Goal: Information Seeking & Learning: Learn about a topic

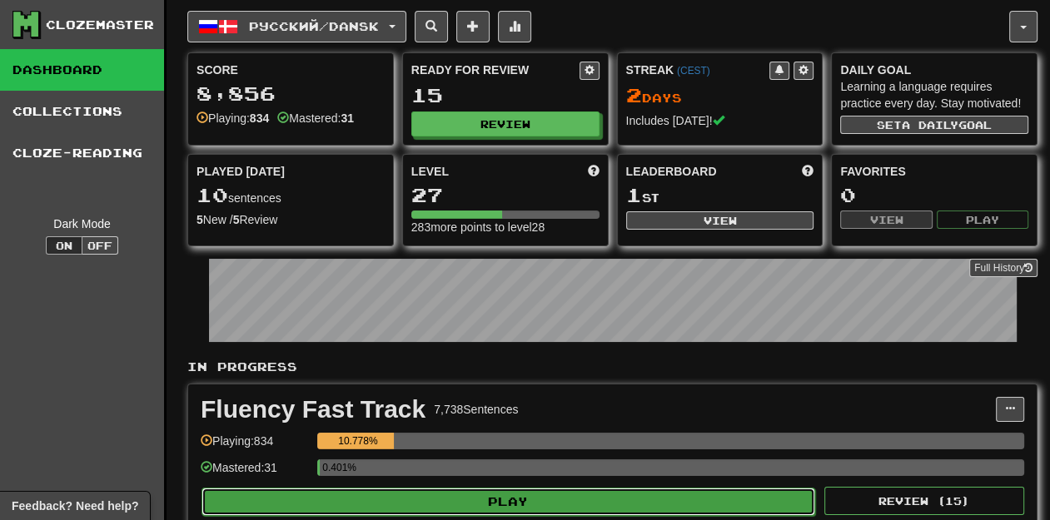
click at [527, 505] on button "Play" at bounding box center [508, 502] width 614 height 28
select select "**"
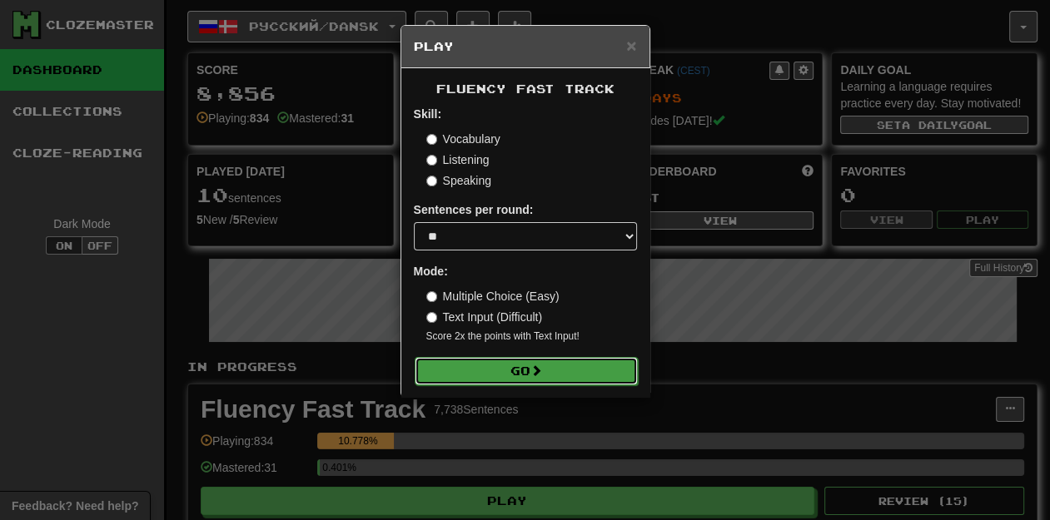
click at [539, 376] on span at bounding box center [536, 371] width 12 height 12
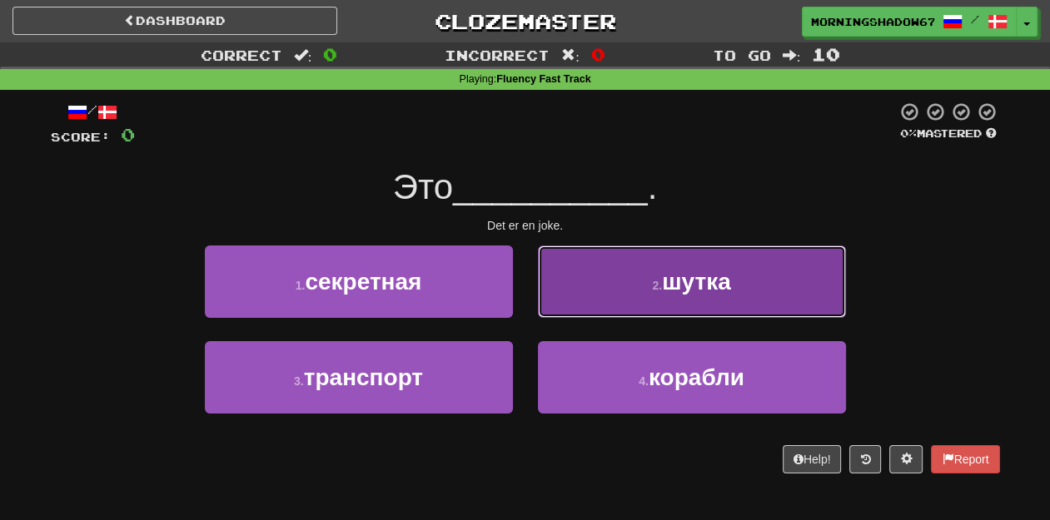
click at [648, 284] on button "2 . шутка" at bounding box center [692, 282] width 308 height 72
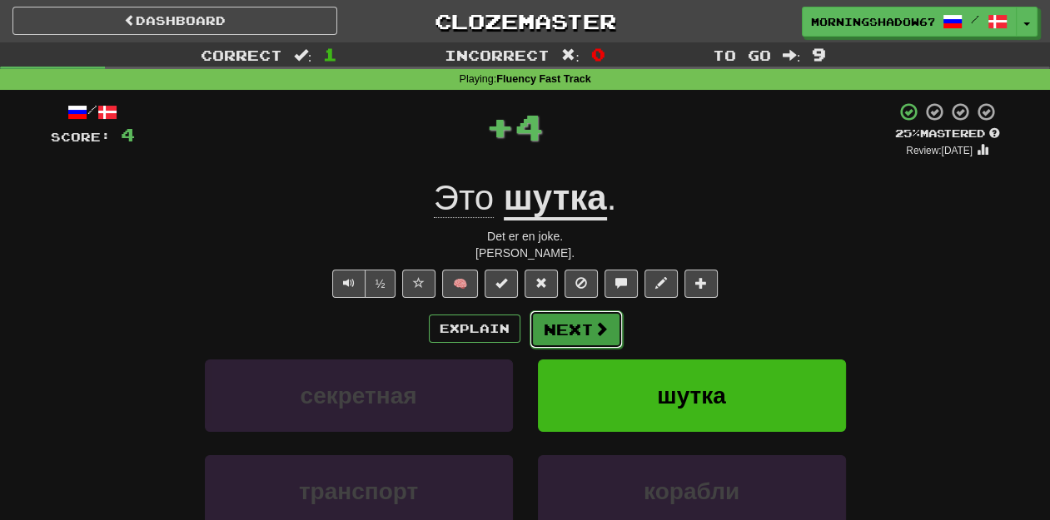
click at [605, 325] on span at bounding box center [601, 328] width 15 height 15
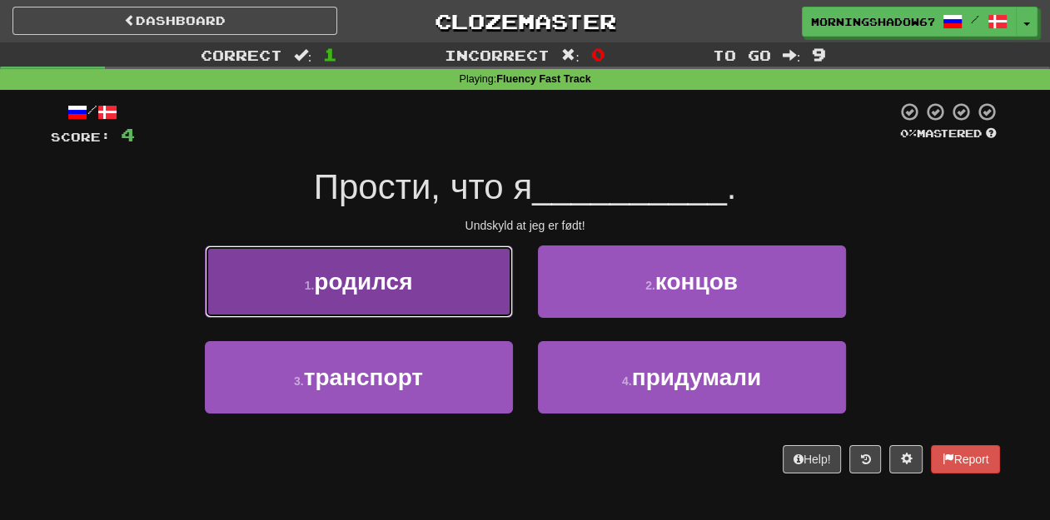
click at [484, 294] on button "1 . родился" at bounding box center [359, 282] width 308 height 72
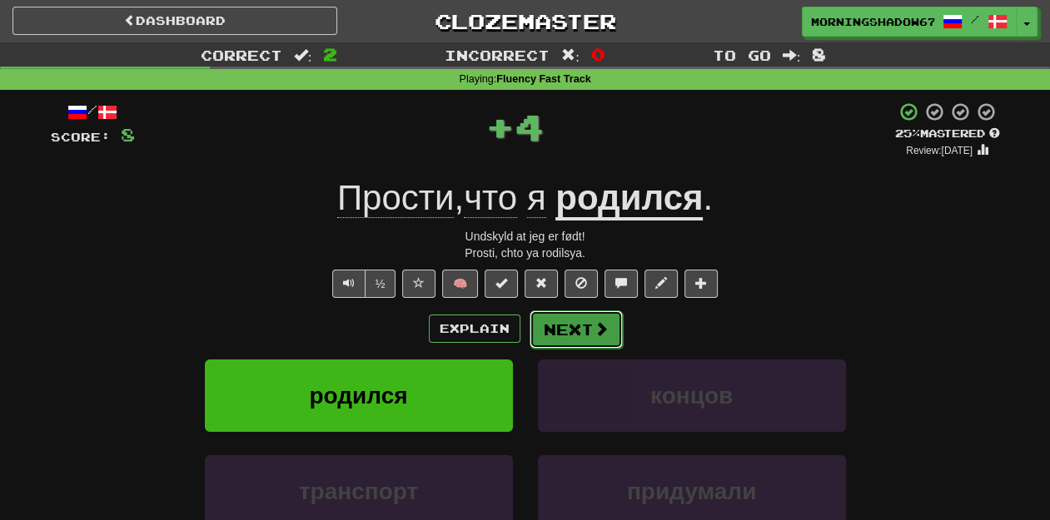
click at [581, 332] on button "Next" at bounding box center [575, 330] width 93 height 38
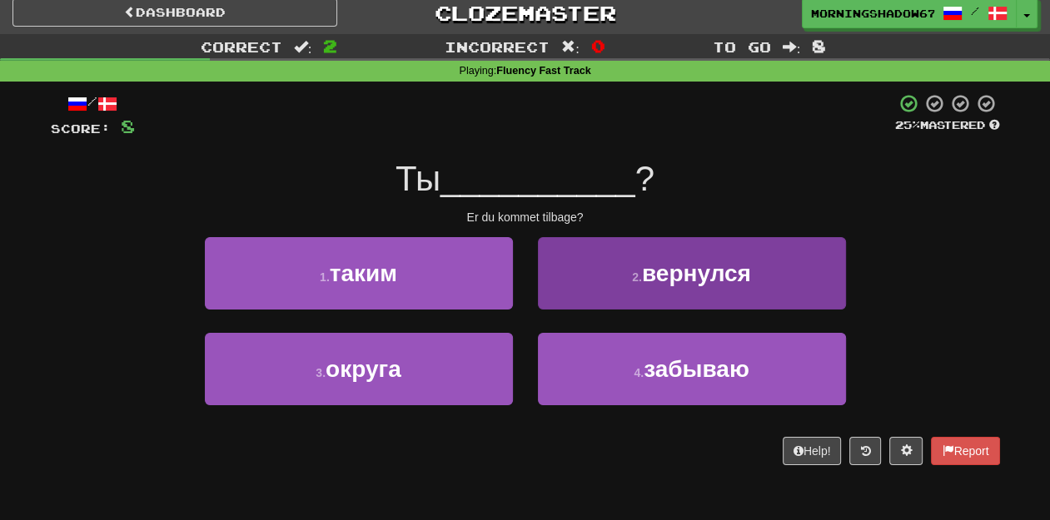
scroll to position [11, 0]
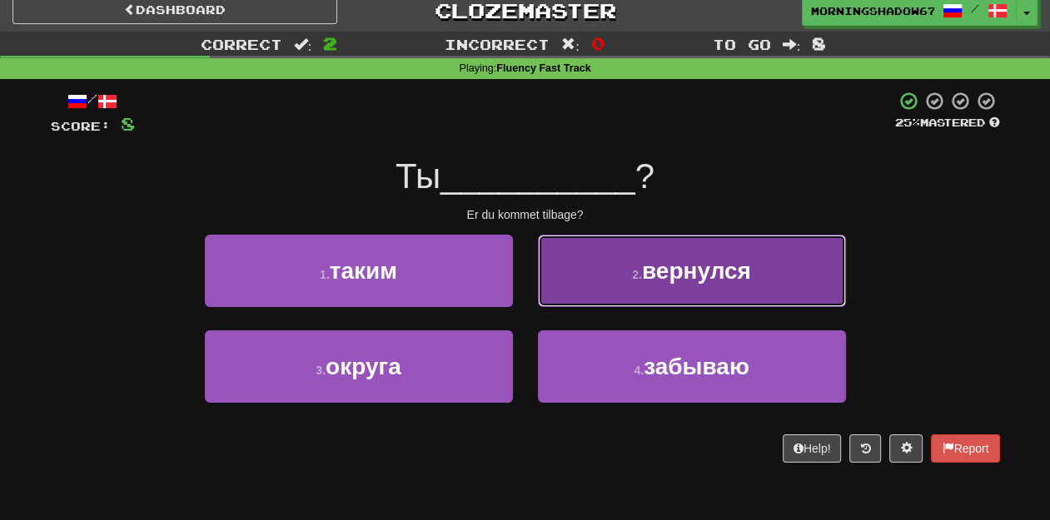
click at [593, 285] on button "2 . вернулся" at bounding box center [692, 271] width 308 height 72
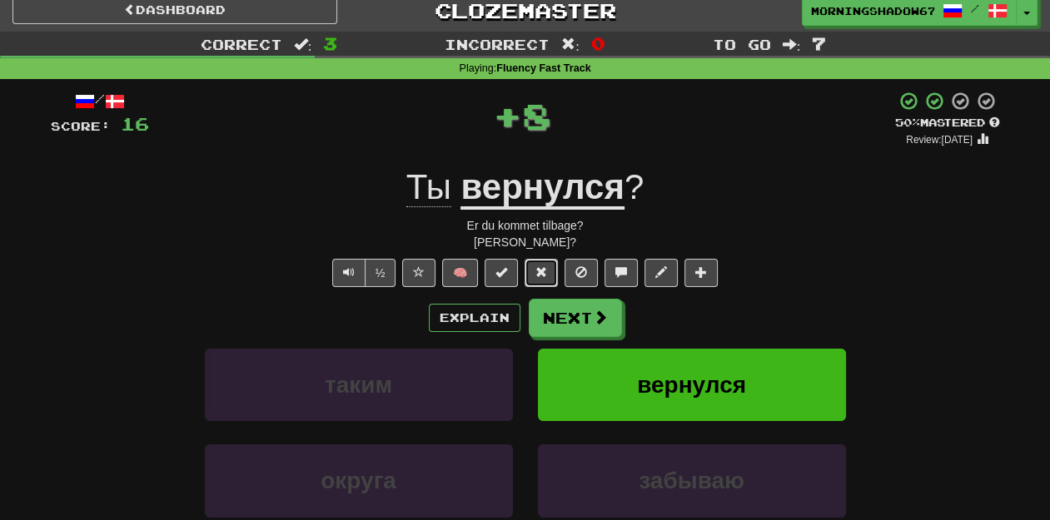
click at [539, 267] on span at bounding box center [541, 272] width 12 height 12
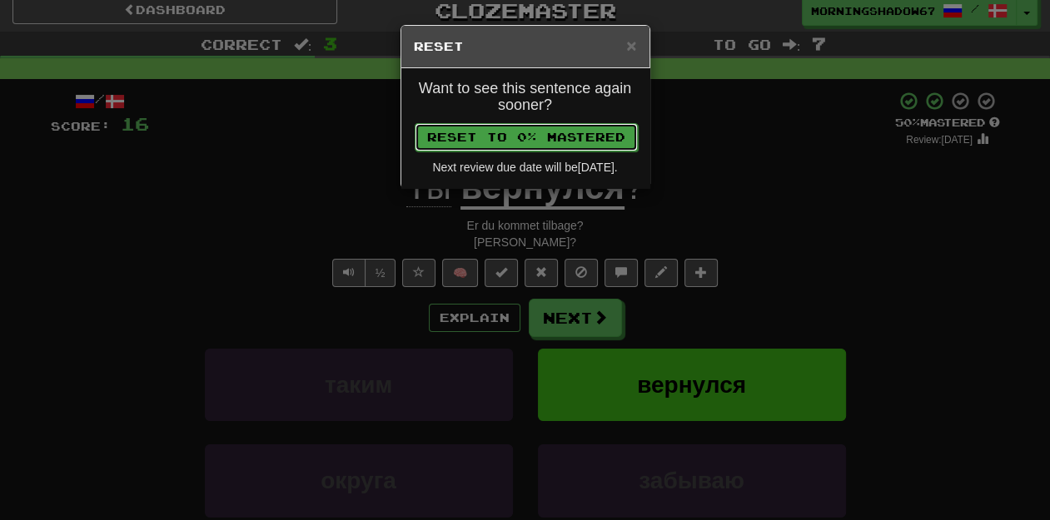
click at [567, 138] on button "Reset to 0% Mastered" at bounding box center [526, 137] width 223 height 28
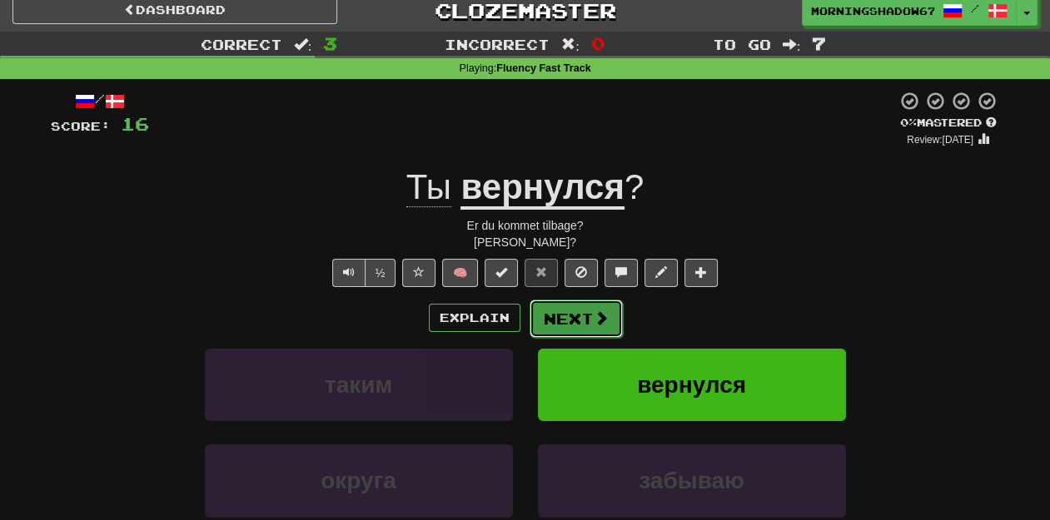
click at [569, 311] on button "Next" at bounding box center [575, 319] width 93 height 38
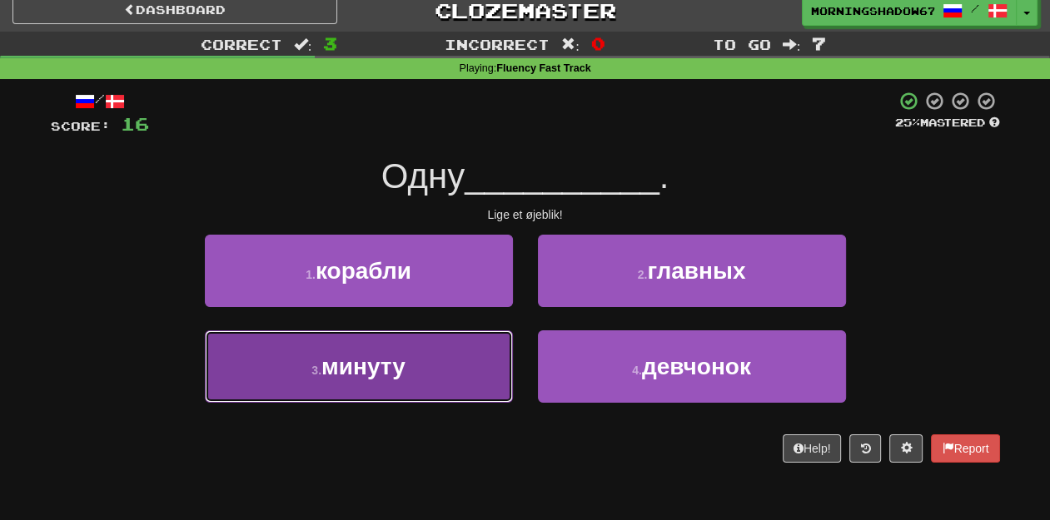
click at [457, 350] on button "3 . минуту" at bounding box center [359, 366] width 308 height 72
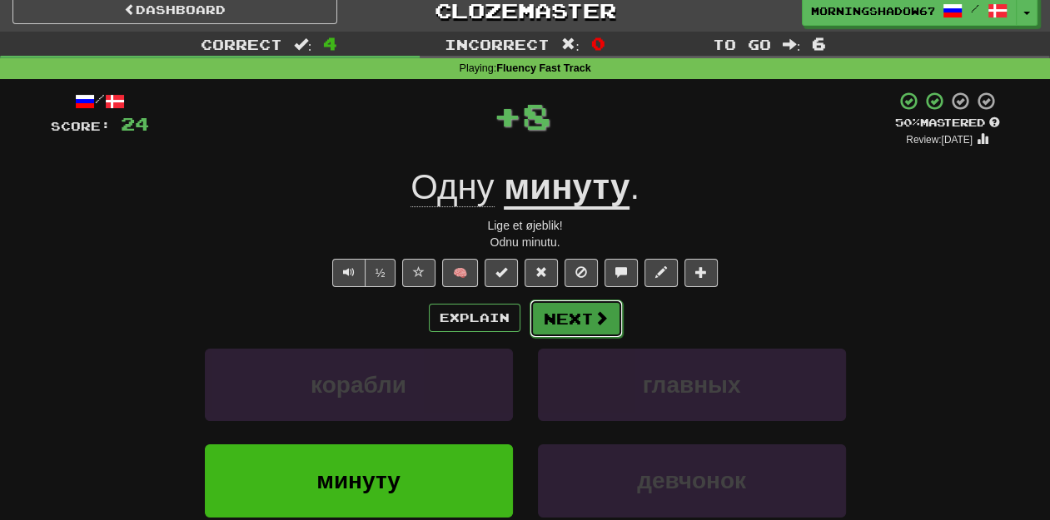
click at [594, 317] on span at bounding box center [601, 318] width 15 height 15
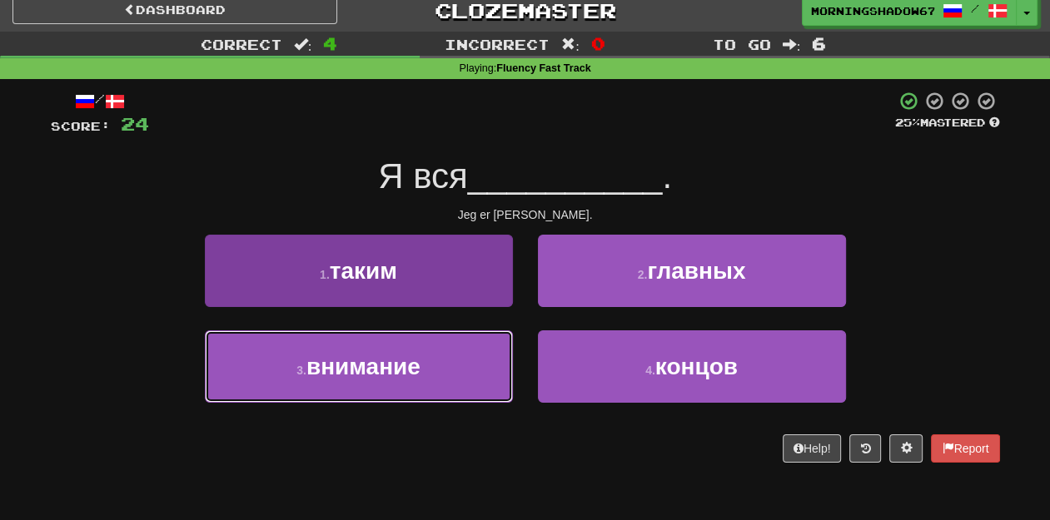
click at [492, 355] on button "3 . внимание" at bounding box center [359, 366] width 308 height 72
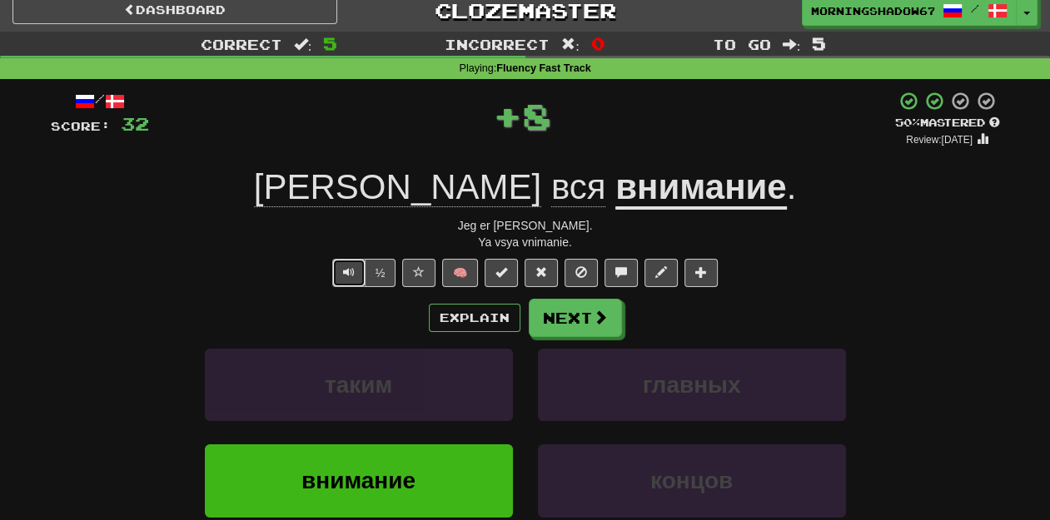
click at [347, 274] on span "Text-to-speech controls" at bounding box center [349, 272] width 12 height 12
click at [547, 275] on button at bounding box center [540, 273] width 33 height 28
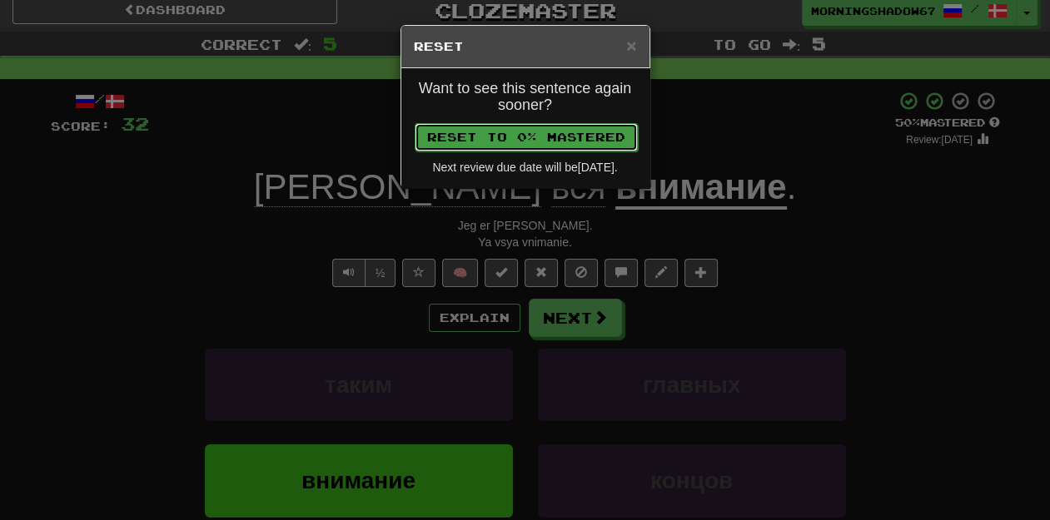
click at [589, 143] on button "Reset to 0% Mastered" at bounding box center [526, 137] width 223 height 28
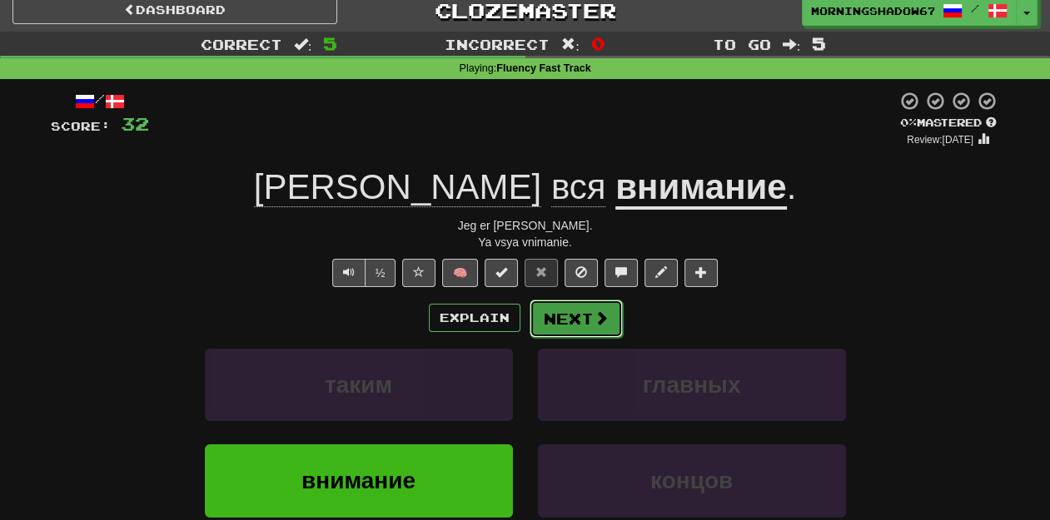
click at [601, 311] on span at bounding box center [601, 318] width 15 height 15
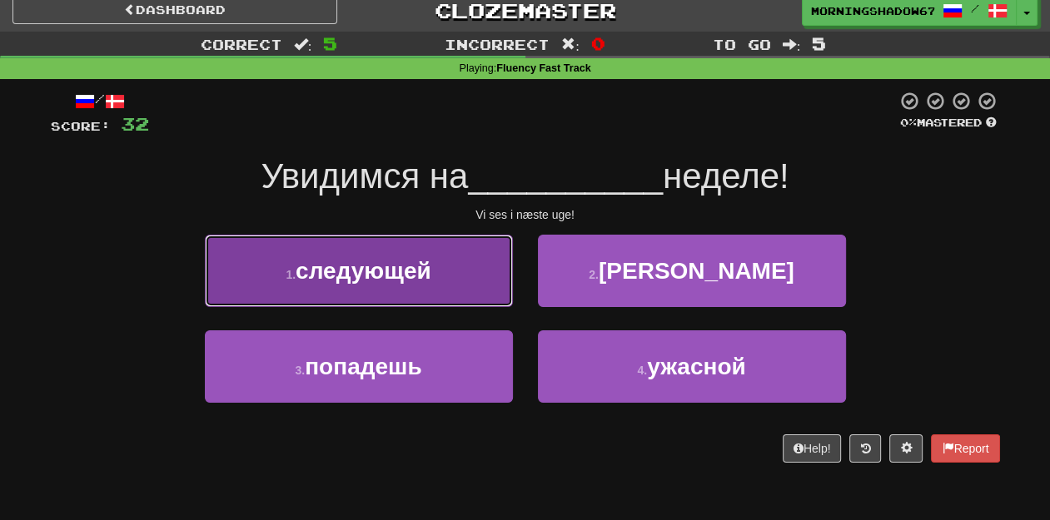
click at [449, 271] on button "1 . следующей" at bounding box center [359, 271] width 308 height 72
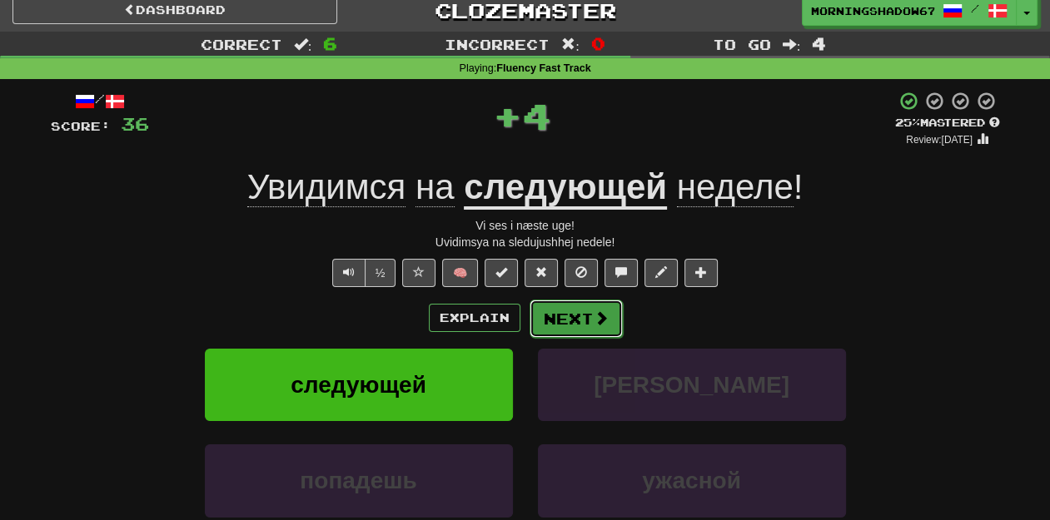
click at [574, 322] on button "Next" at bounding box center [575, 319] width 93 height 38
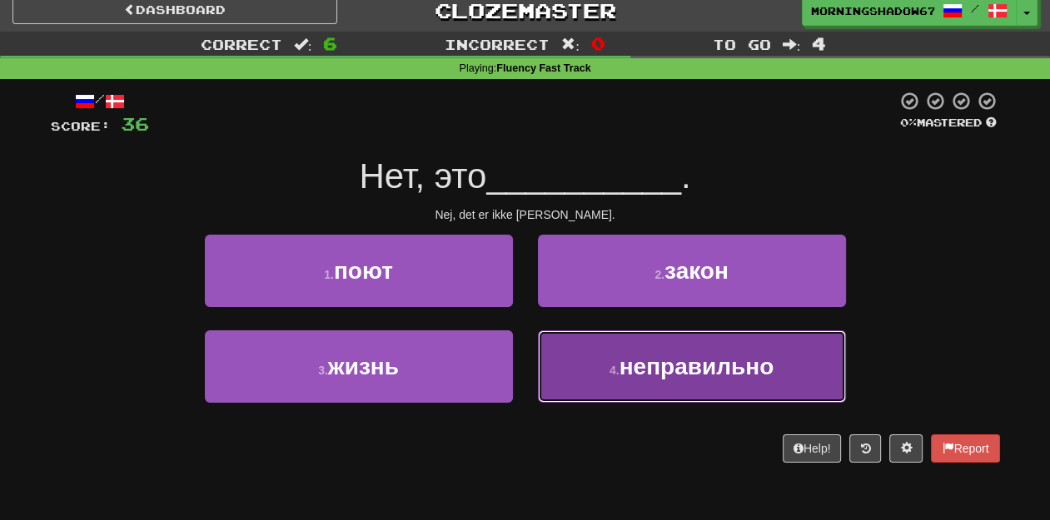
click at [681, 366] on span "неправильно" at bounding box center [696, 367] width 155 height 26
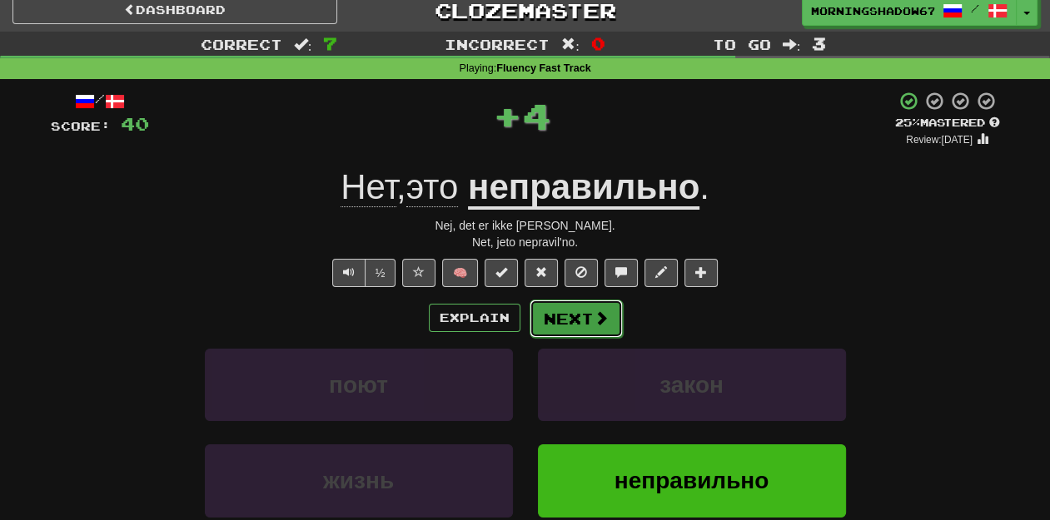
click at [567, 320] on button "Next" at bounding box center [575, 319] width 93 height 38
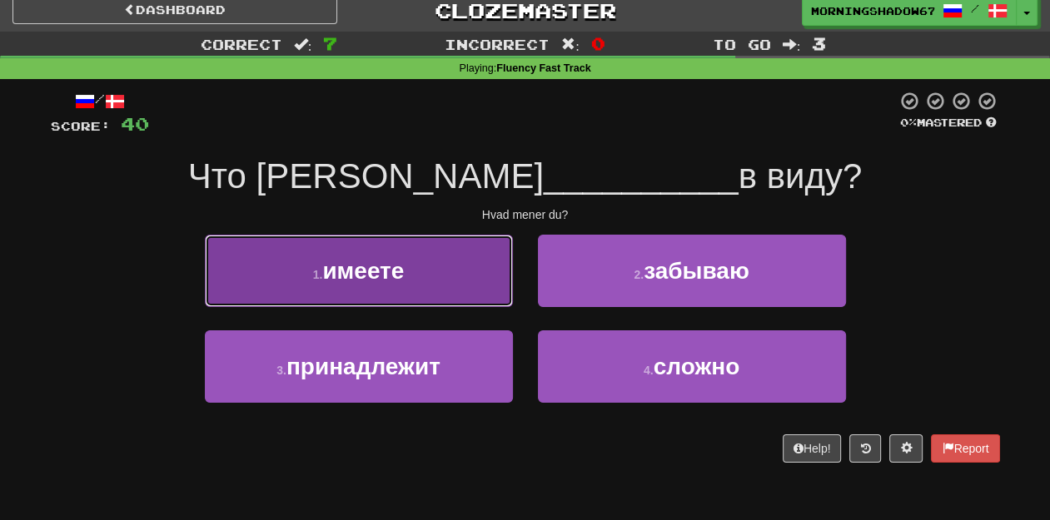
click at [390, 254] on button "1 . имеете" at bounding box center [359, 271] width 308 height 72
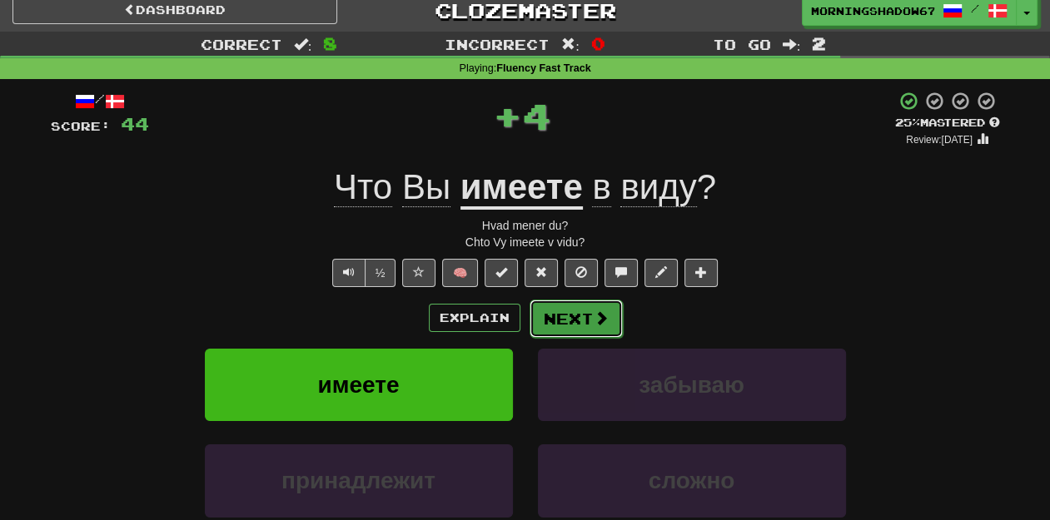
click at [574, 325] on button "Next" at bounding box center [575, 319] width 93 height 38
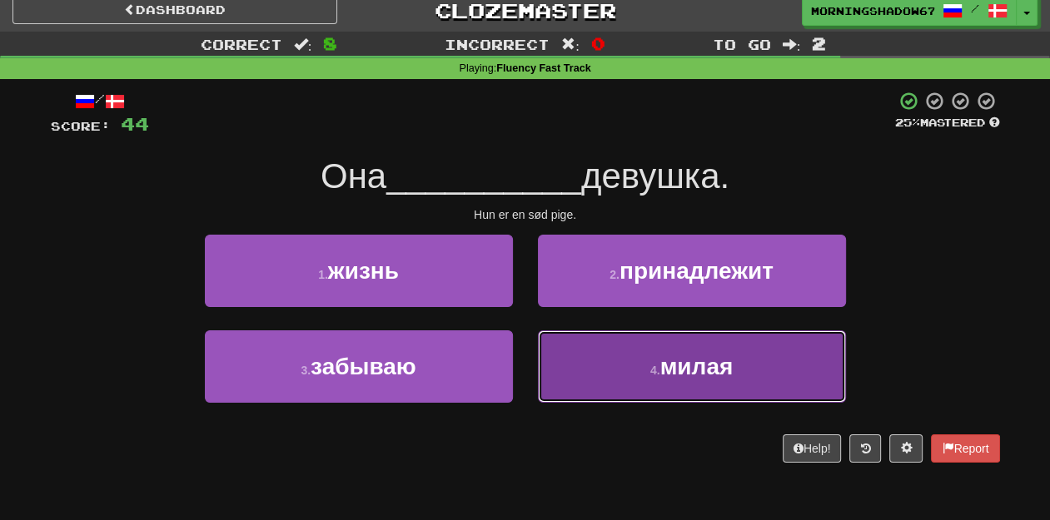
click at [611, 360] on button "4 . милая" at bounding box center [692, 366] width 308 height 72
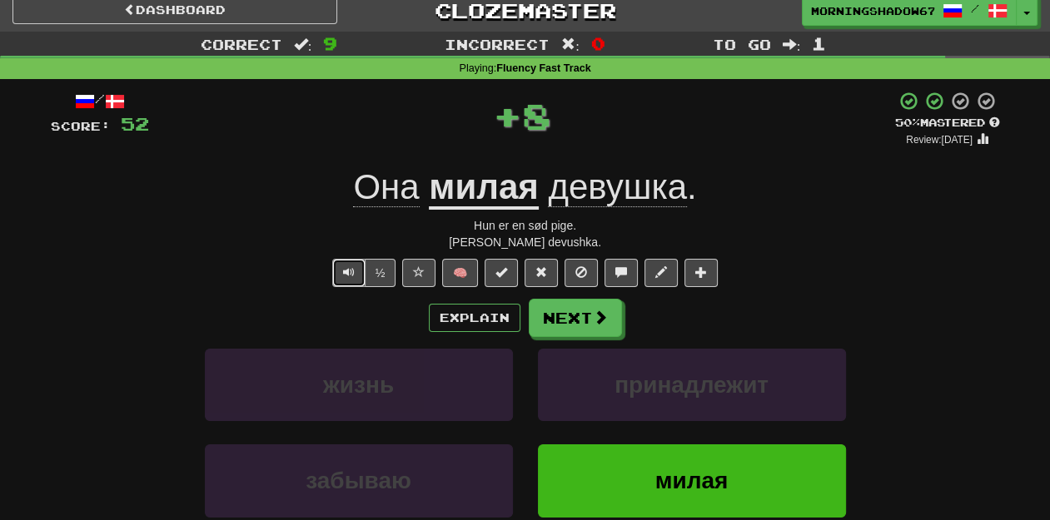
click at [354, 276] on span "Text-to-speech controls" at bounding box center [349, 272] width 12 height 12
click at [557, 332] on button "Next" at bounding box center [575, 319] width 93 height 38
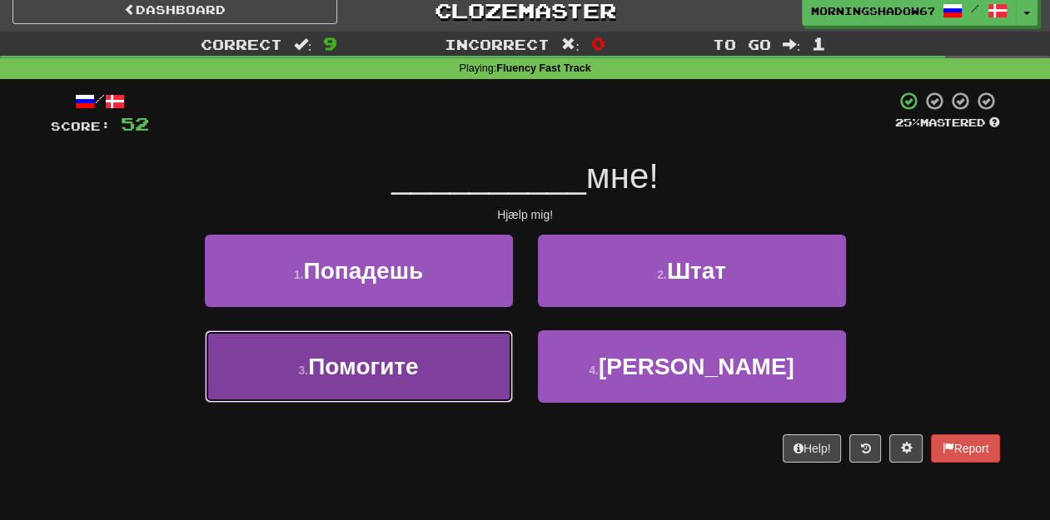
click at [389, 354] on span "Помогите" at bounding box center [363, 367] width 110 height 26
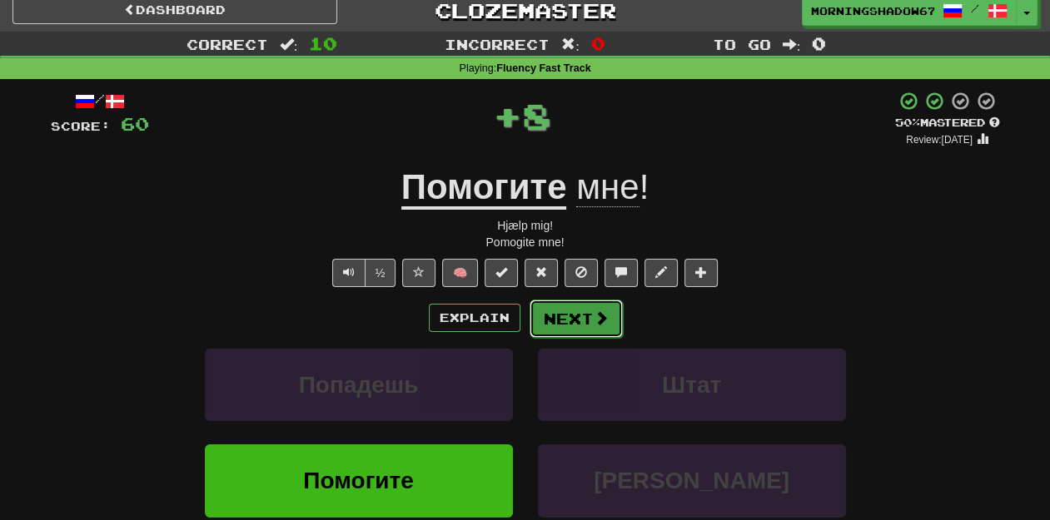
click at [576, 310] on button "Next" at bounding box center [575, 319] width 93 height 38
